Goal: Task Accomplishment & Management: Use online tool/utility

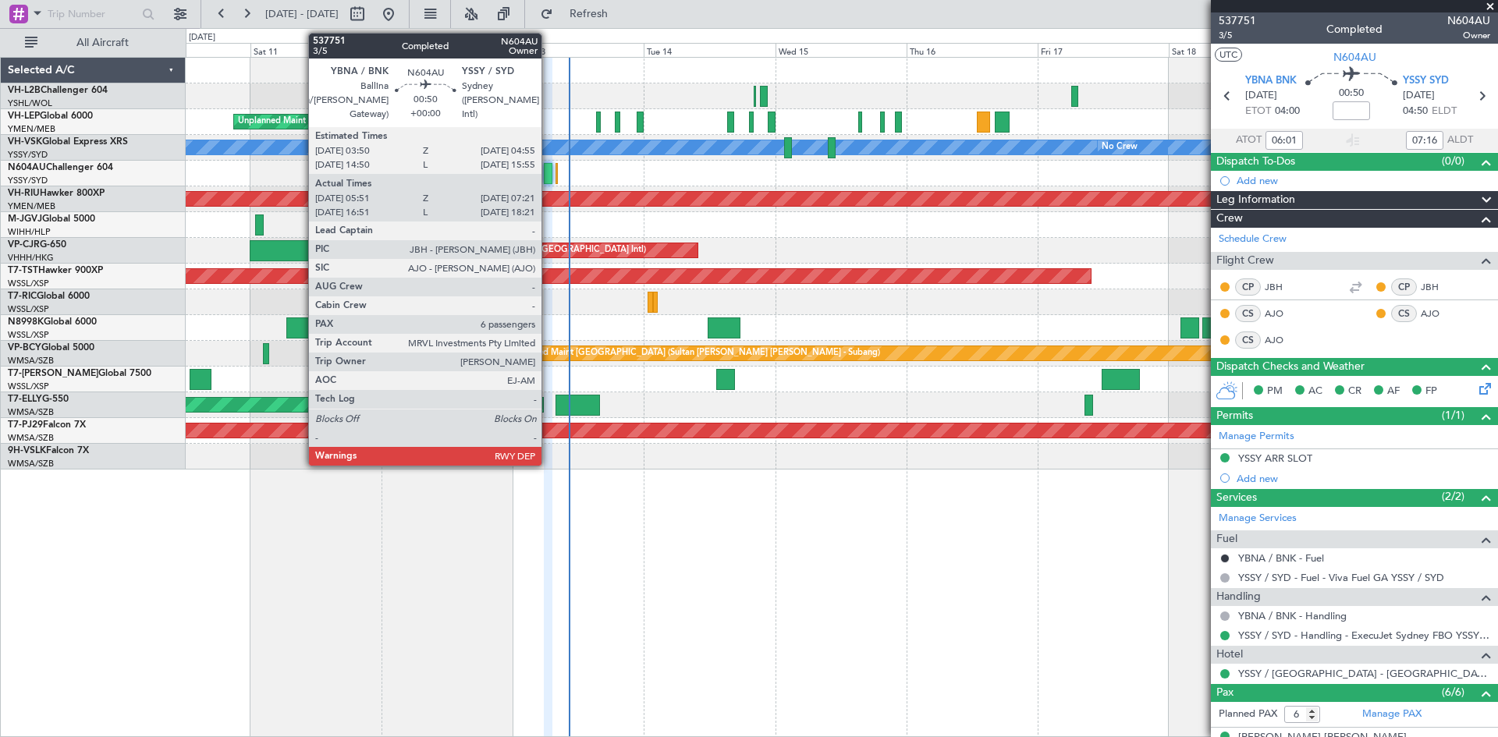
click at [548, 177] on div at bounding box center [548, 173] width 9 height 21
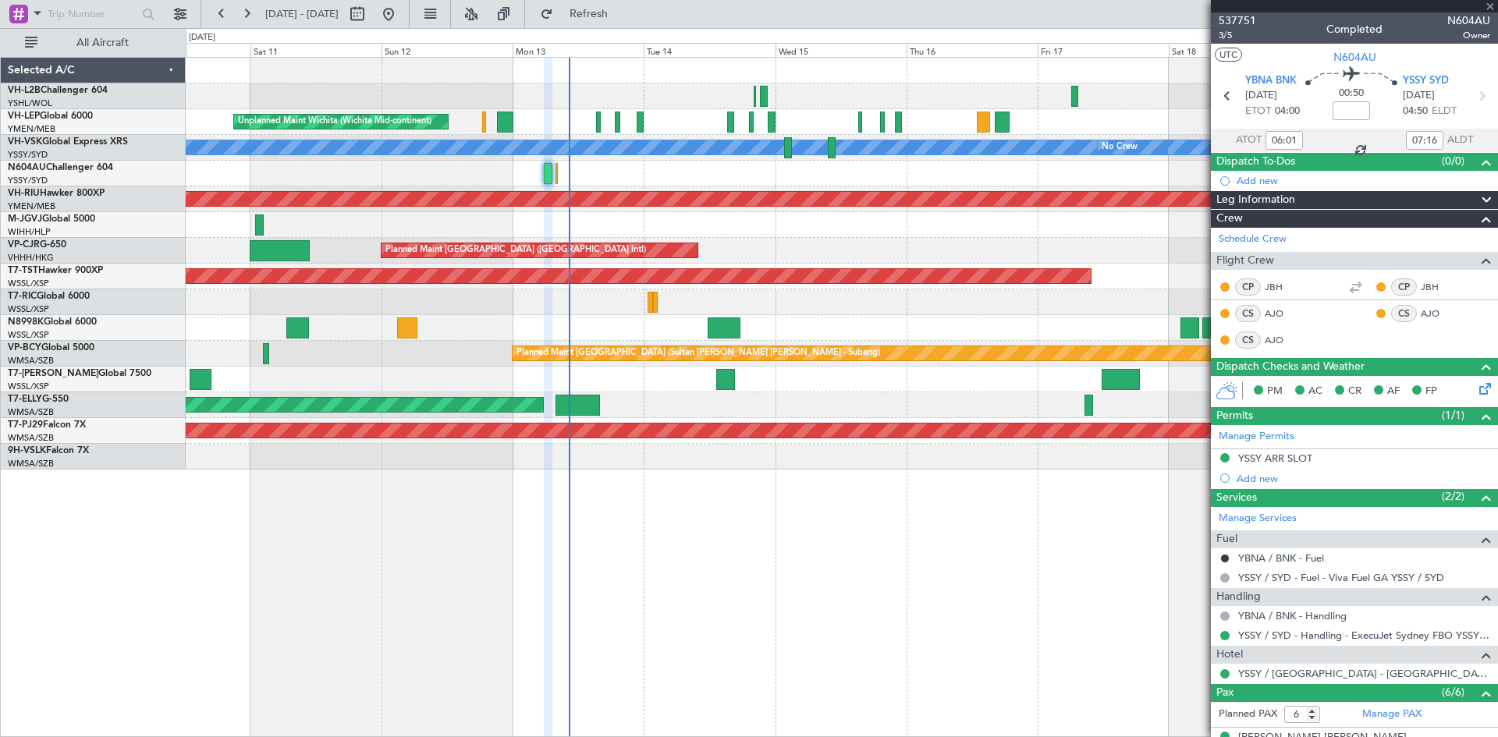
type input "17:01"
type input "18:16"
type input "06:01"
type input "07:16"
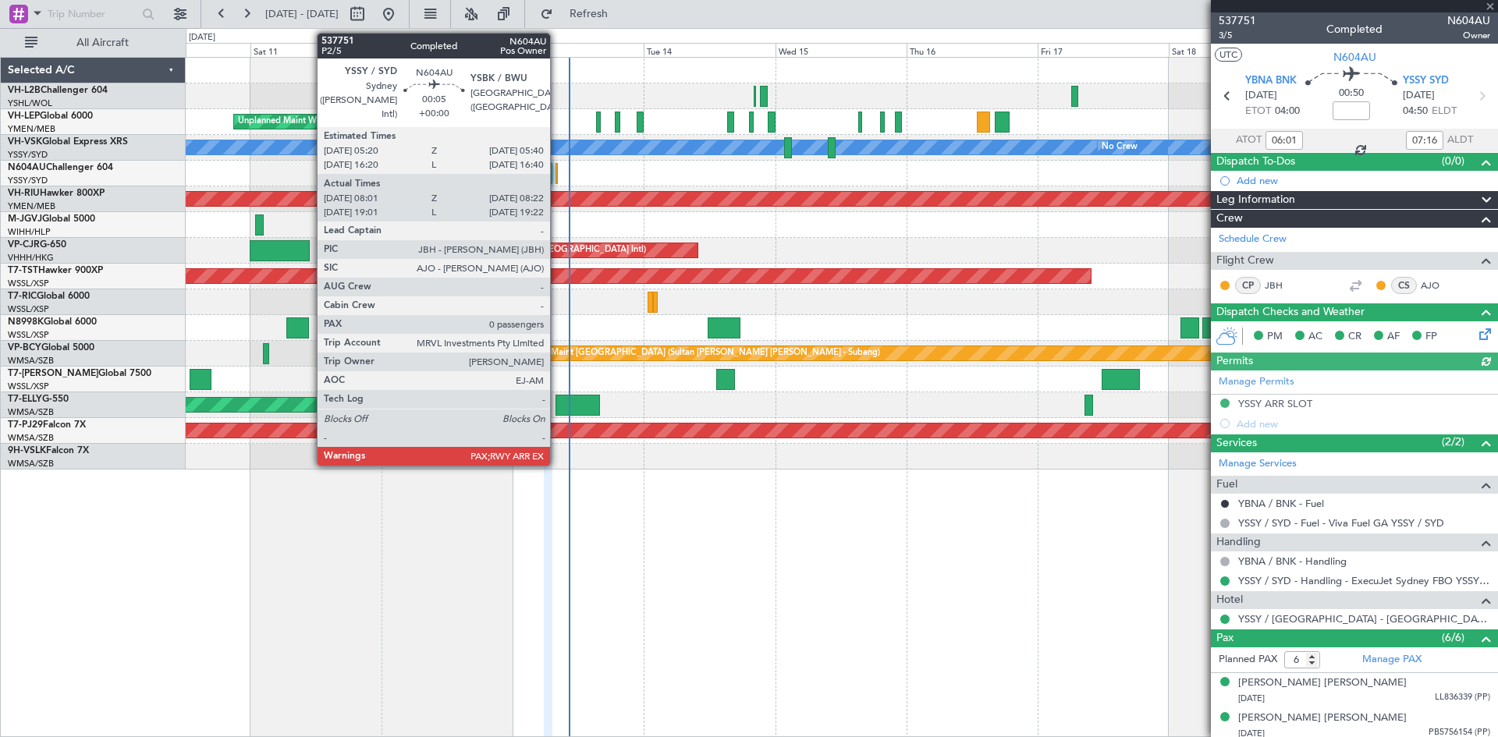
click at [557, 183] on div at bounding box center [556, 173] width 2 height 21
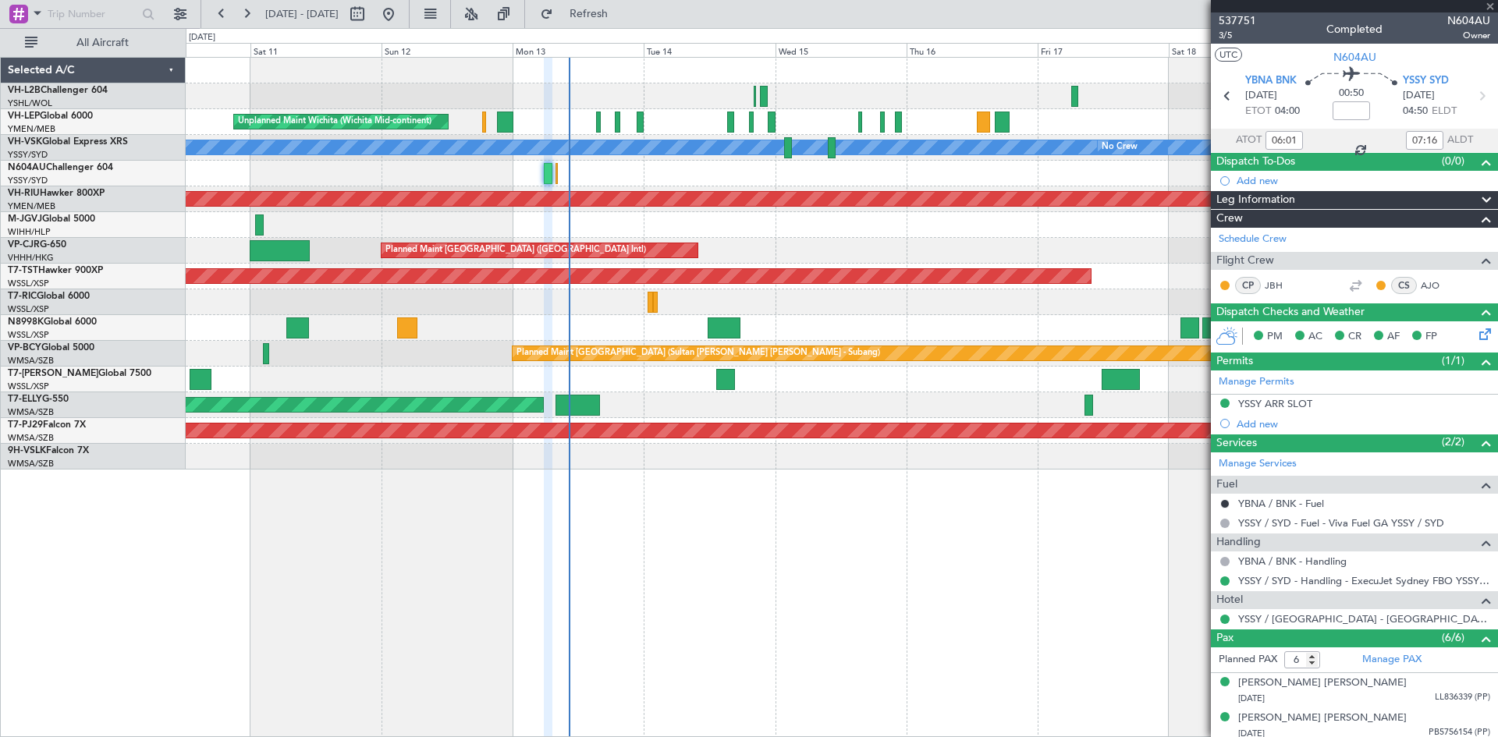
type input "08:11"
type input "08:17"
type input "0"
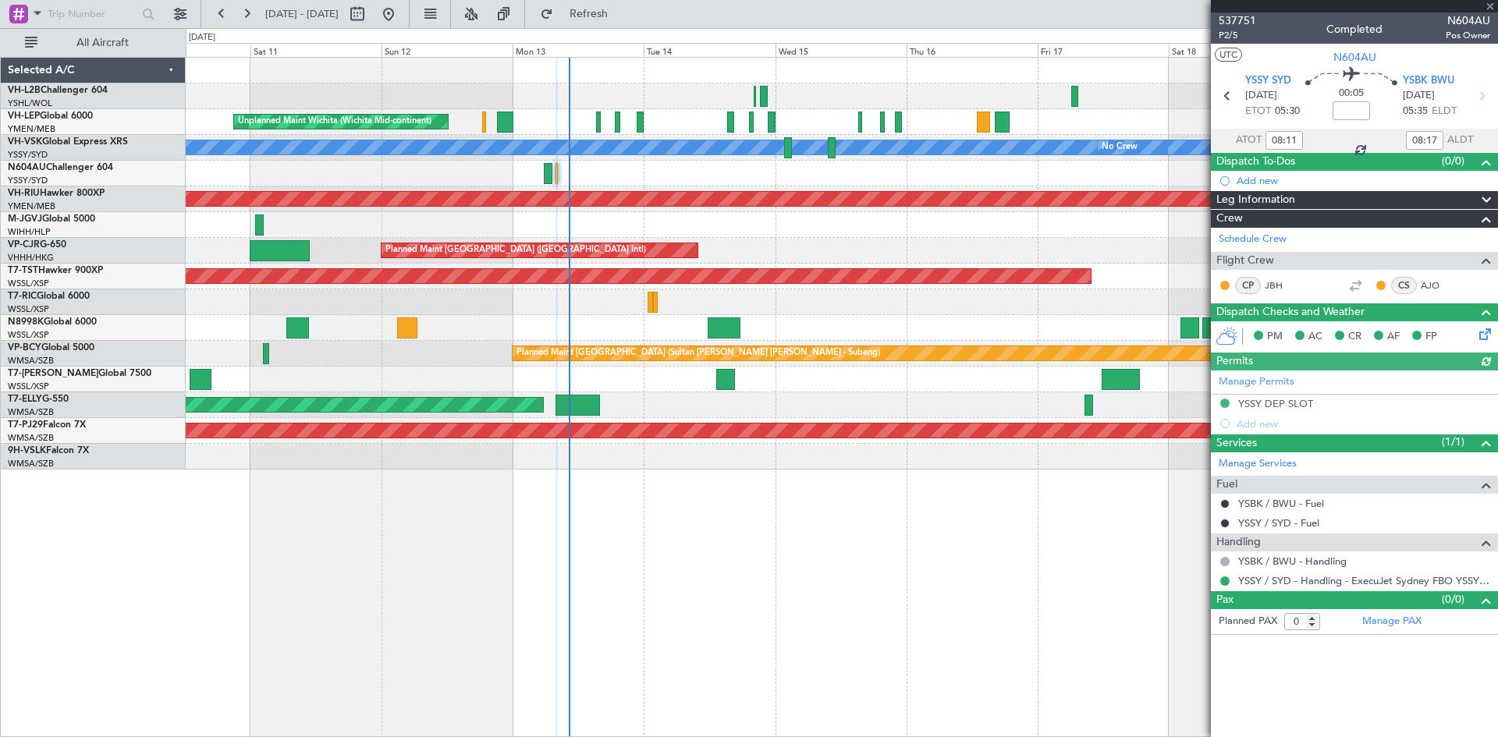
type input "19:11"
type input "19:17"
type input "08:11"
type input "08:17"
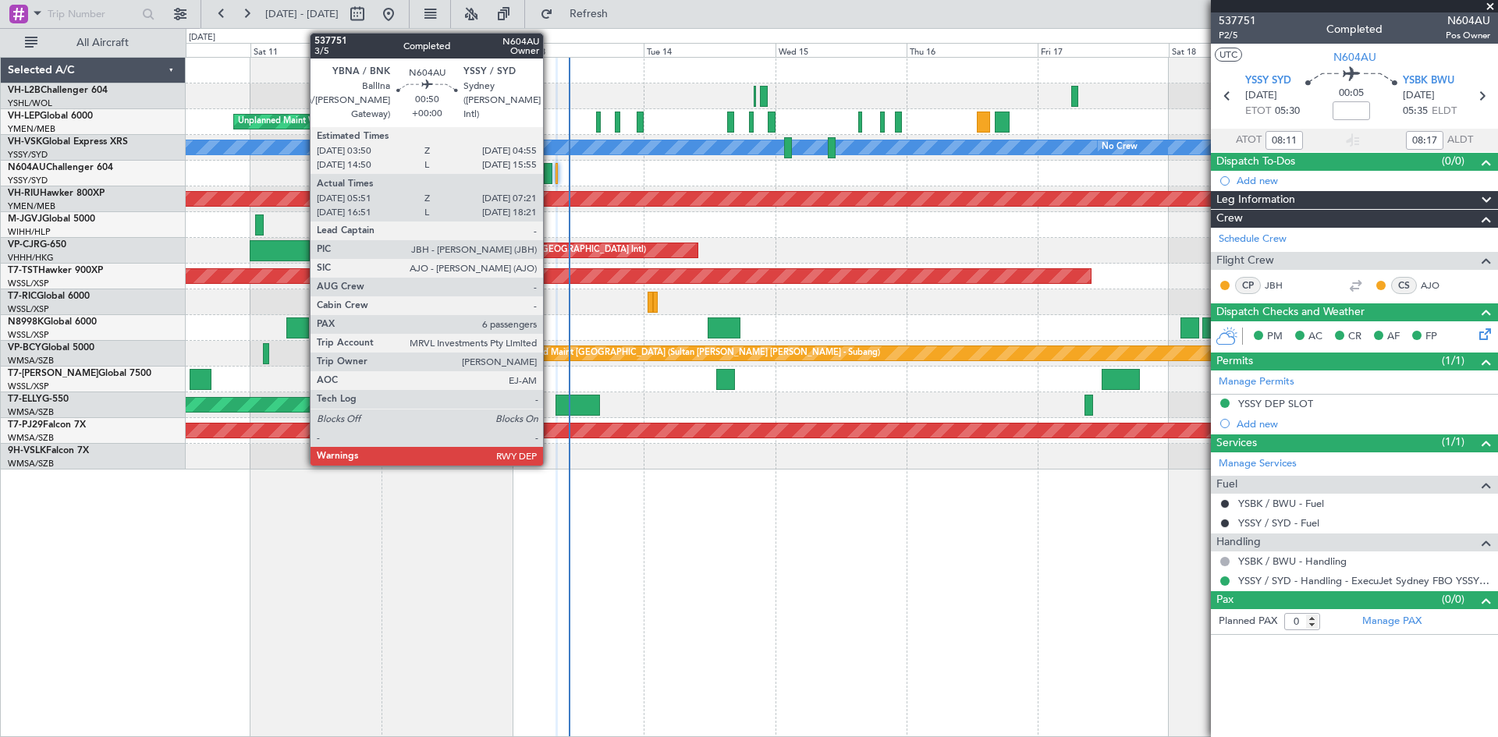
click at [550, 171] on div at bounding box center [548, 173] width 9 height 21
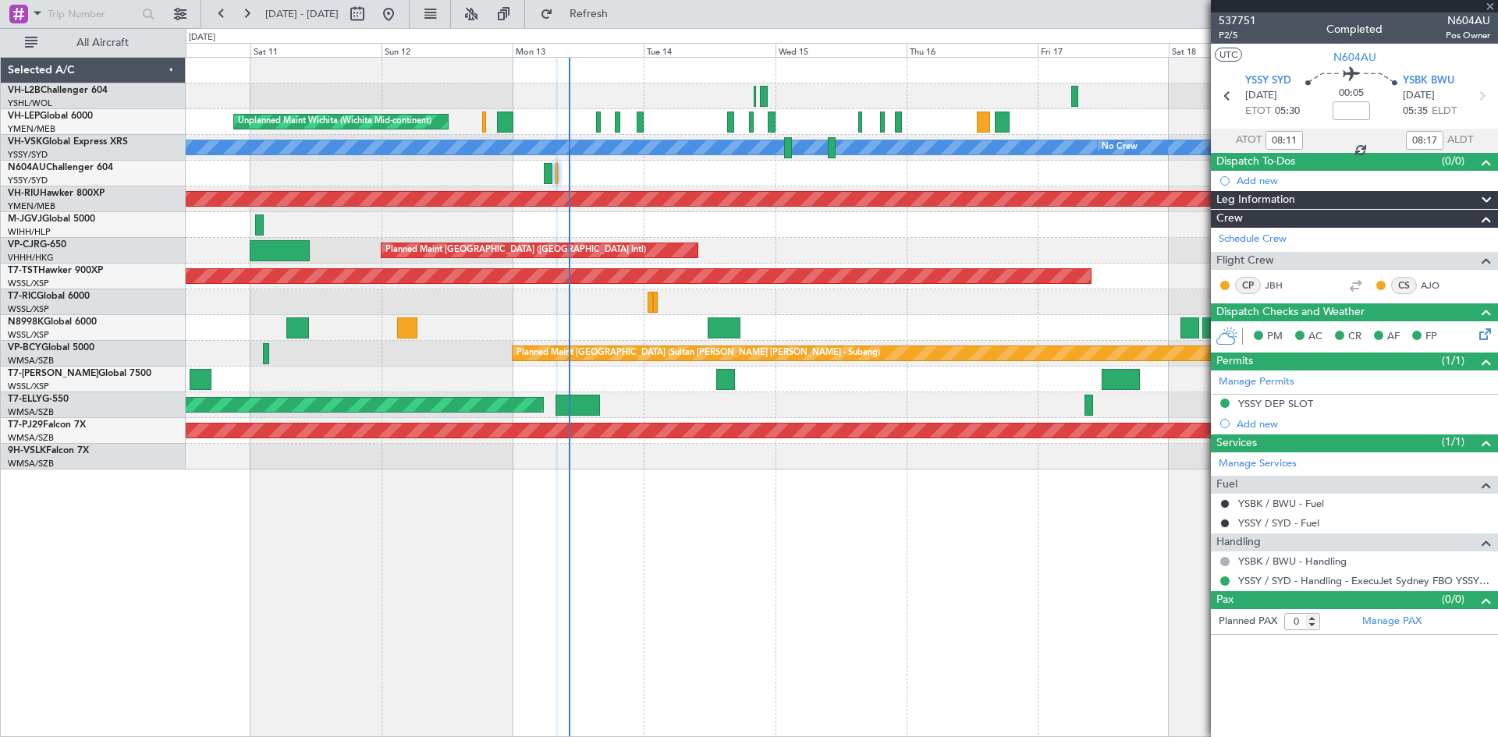
type input "19:11"
type input "19:17"
type input "08:11"
type input "08:17"
type input "06:01"
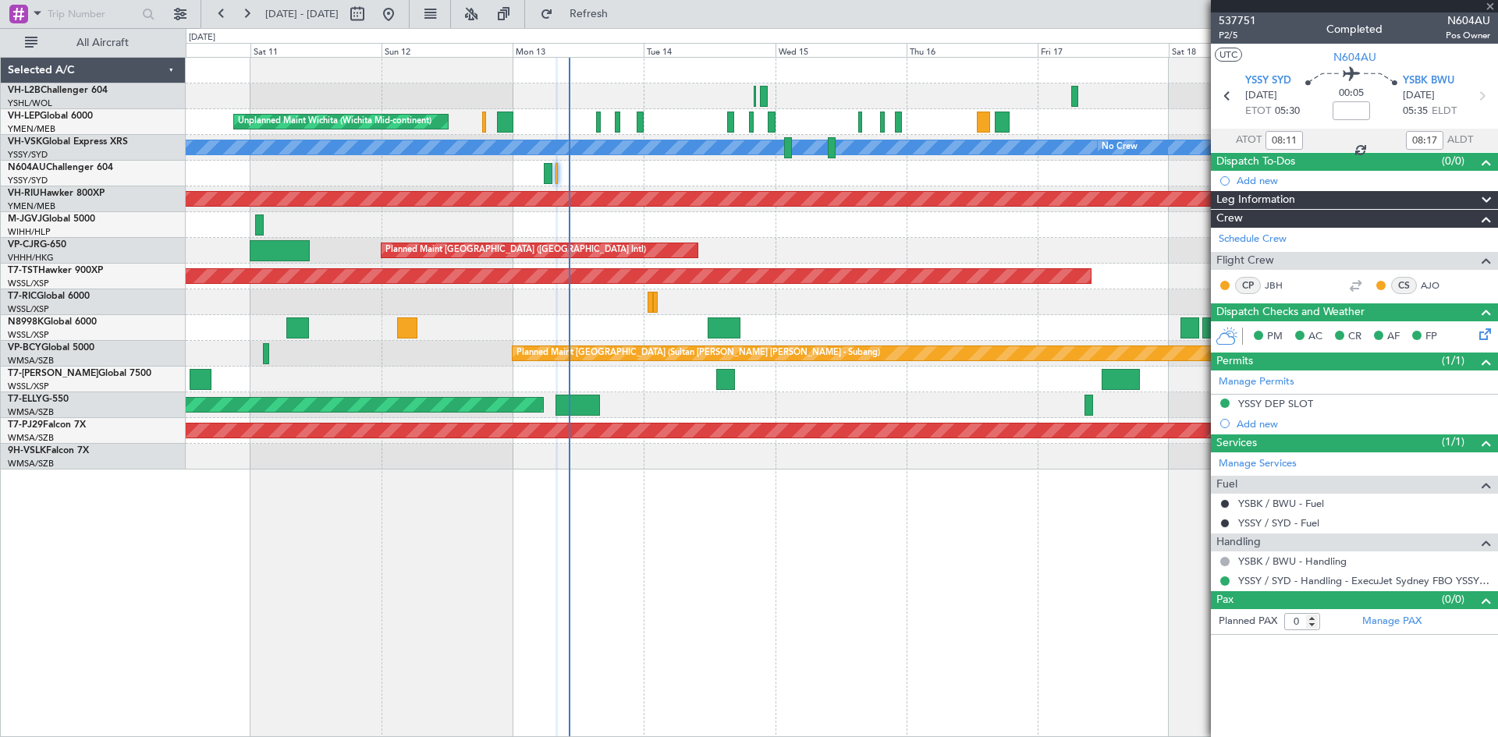
type input "07:16"
type input "6"
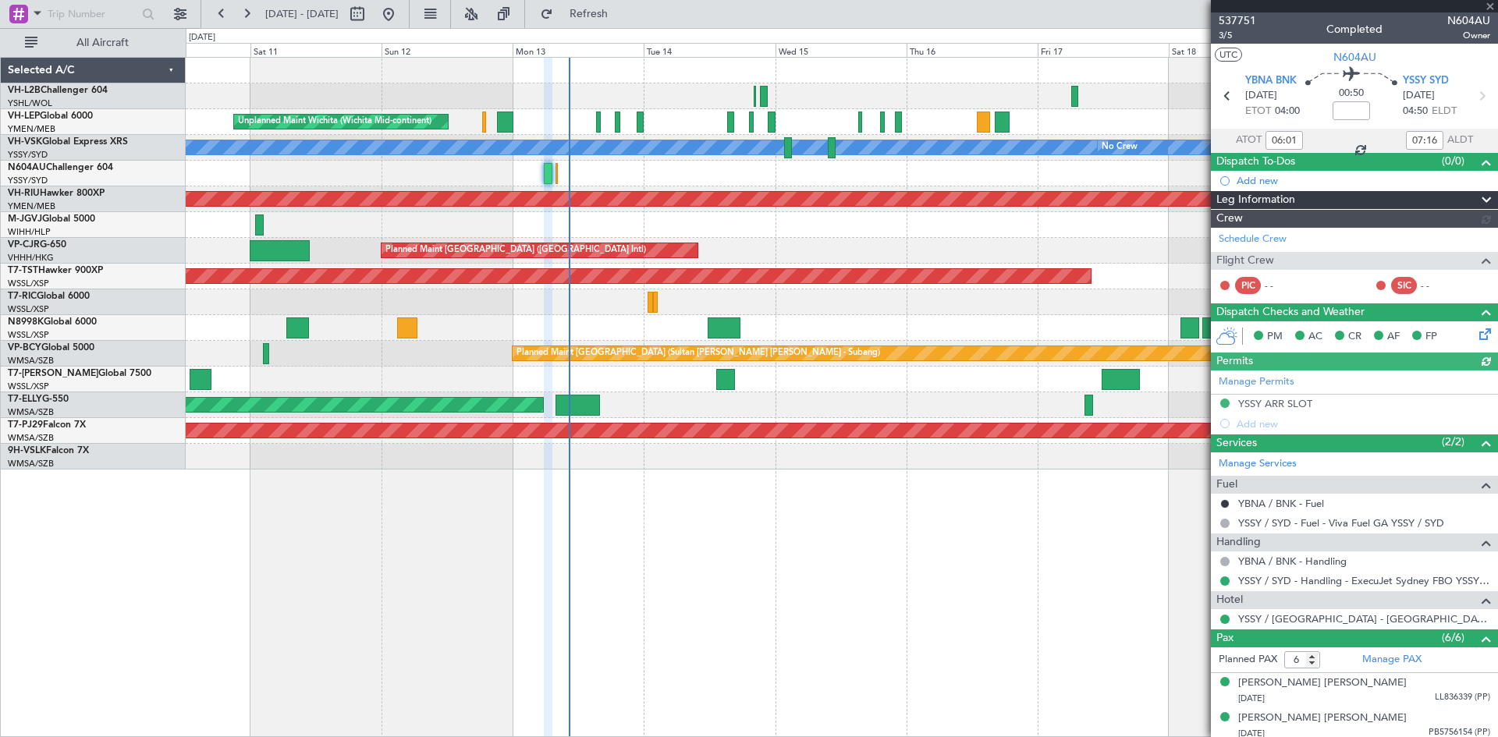
type input "17:01"
type input "18:16"
type input "06:01"
type input "07:16"
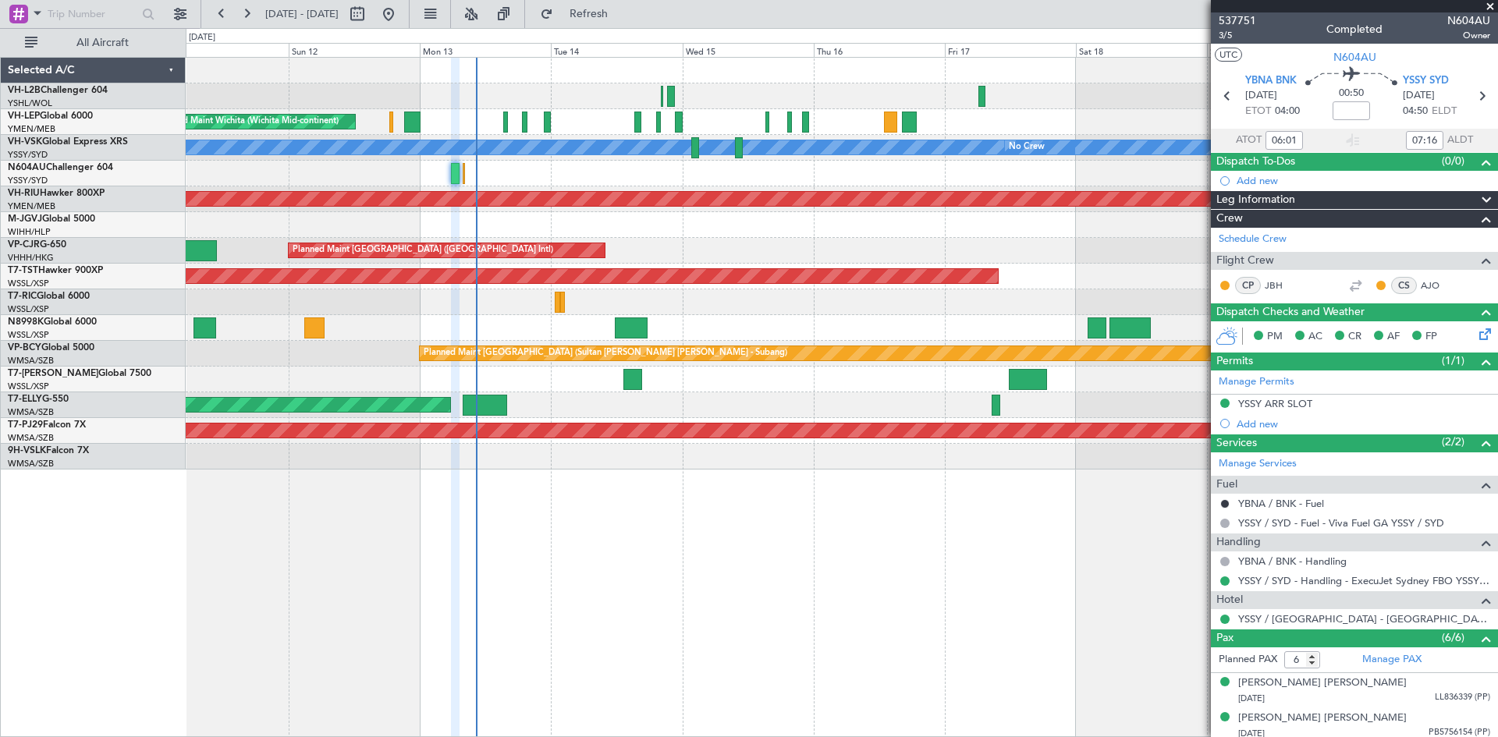
click at [790, 247] on div "Planned Maint [GEOGRAPHIC_DATA] ([GEOGRAPHIC_DATA] Intl)" at bounding box center [841, 251] width 1311 height 26
type input "17:01"
type input "18:16"
type input "06:01"
type input "07:16"
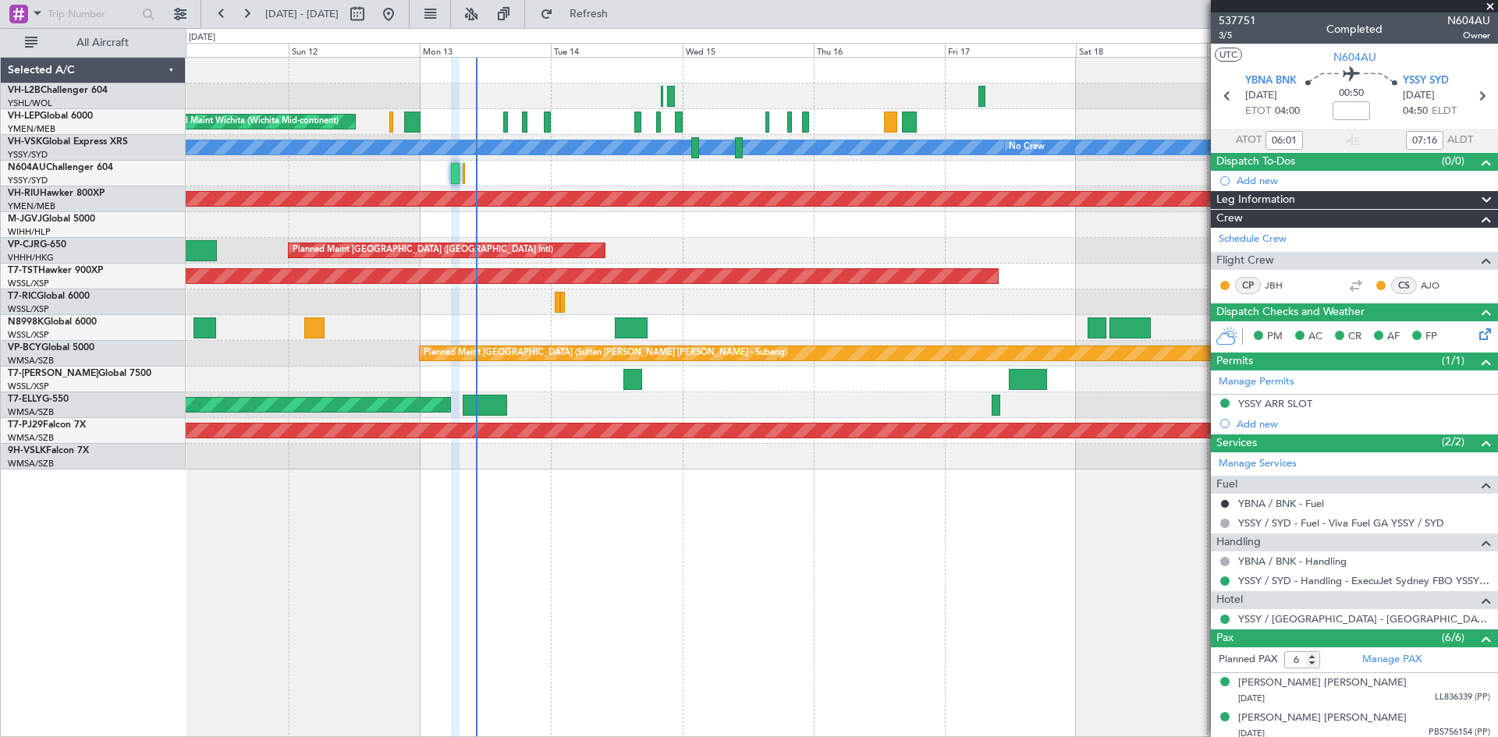
click at [656, 176] on div at bounding box center [841, 174] width 1311 height 26
